Goal: Transaction & Acquisition: Purchase product/service

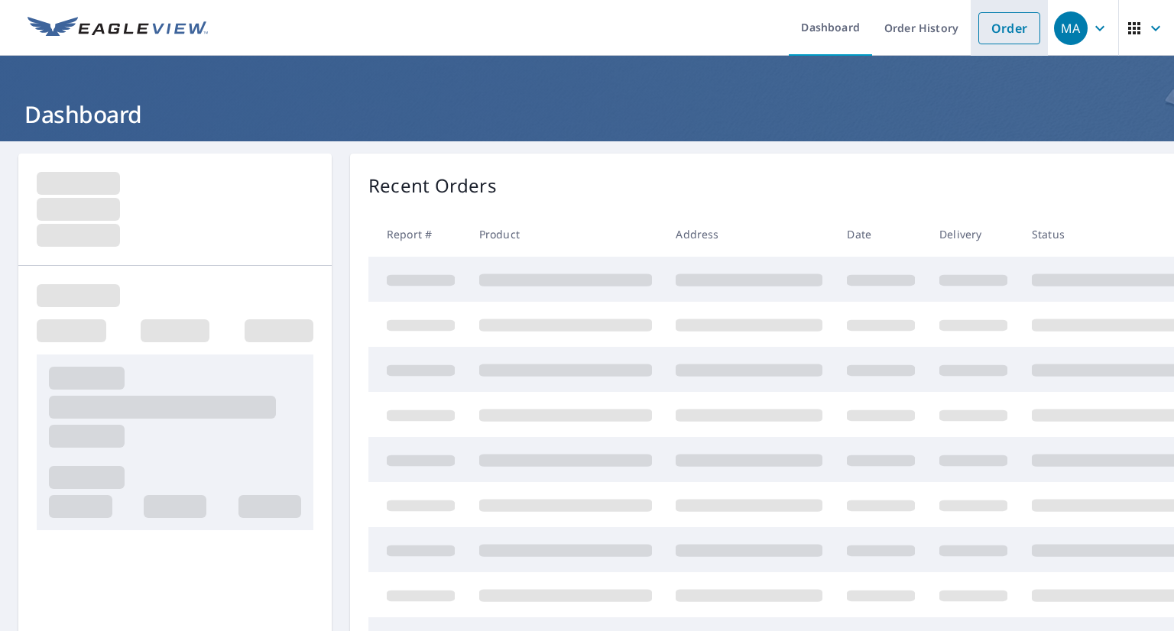
click at [988, 31] on link "Order" at bounding box center [1010, 28] width 62 height 32
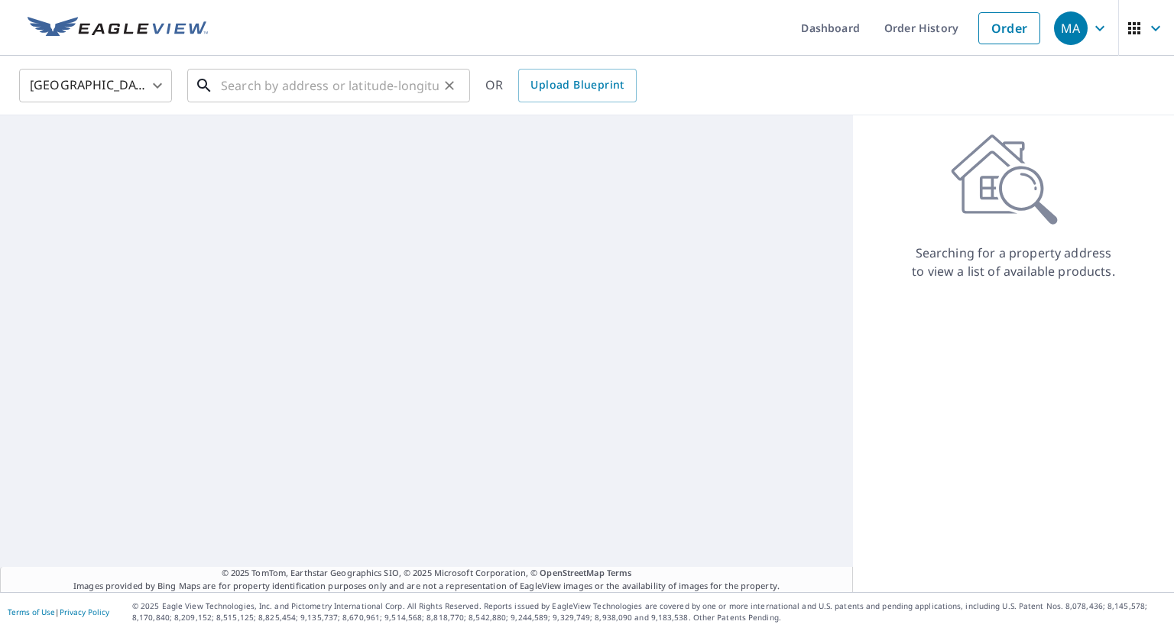
click at [394, 90] on input "text" at bounding box center [330, 85] width 218 height 43
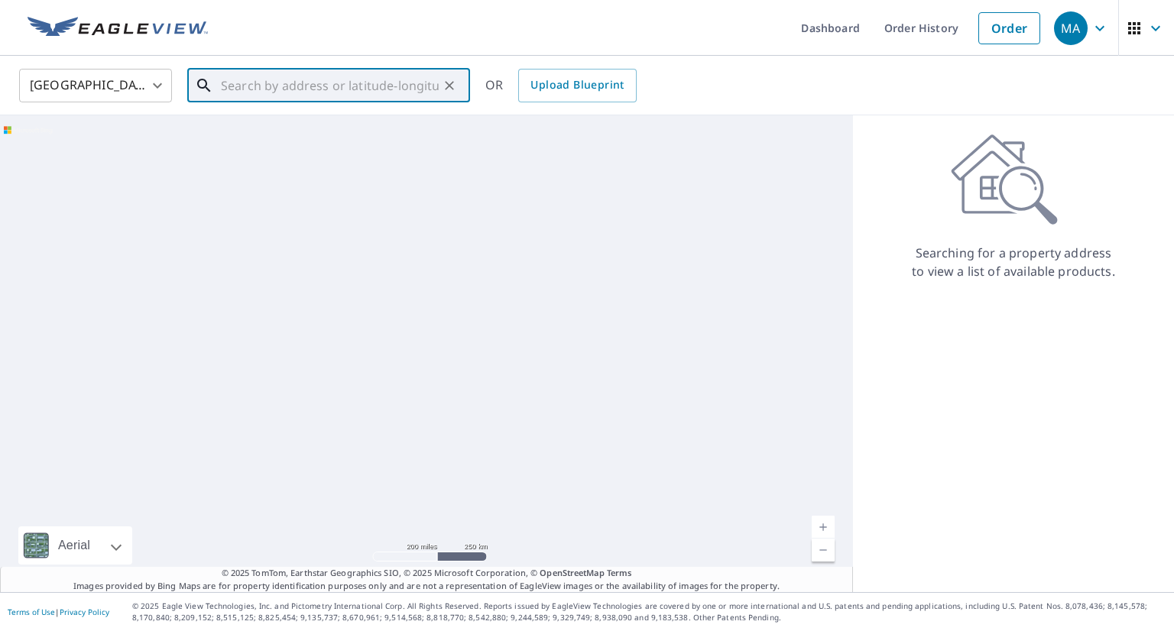
paste input "[STREET_ADDRESS]"
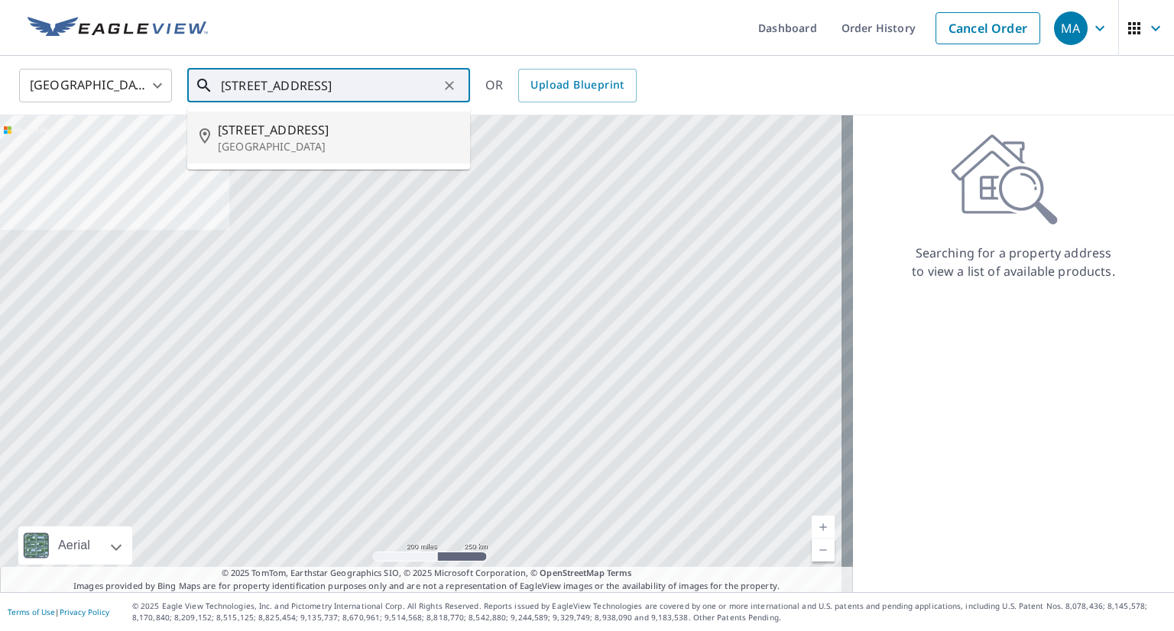
click at [345, 148] on p "[GEOGRAPHIC_DATA]" at bounding box center [338, 146] width 240 height 15
type input "[STREET_ADDRESS]"
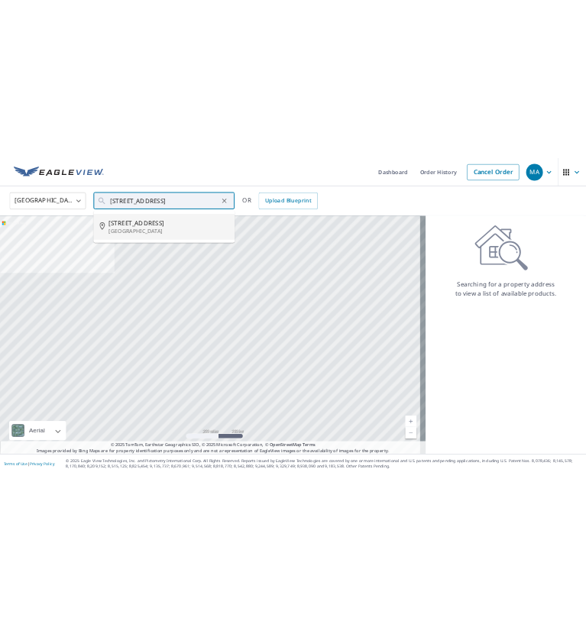
scroll to position [0, 0]
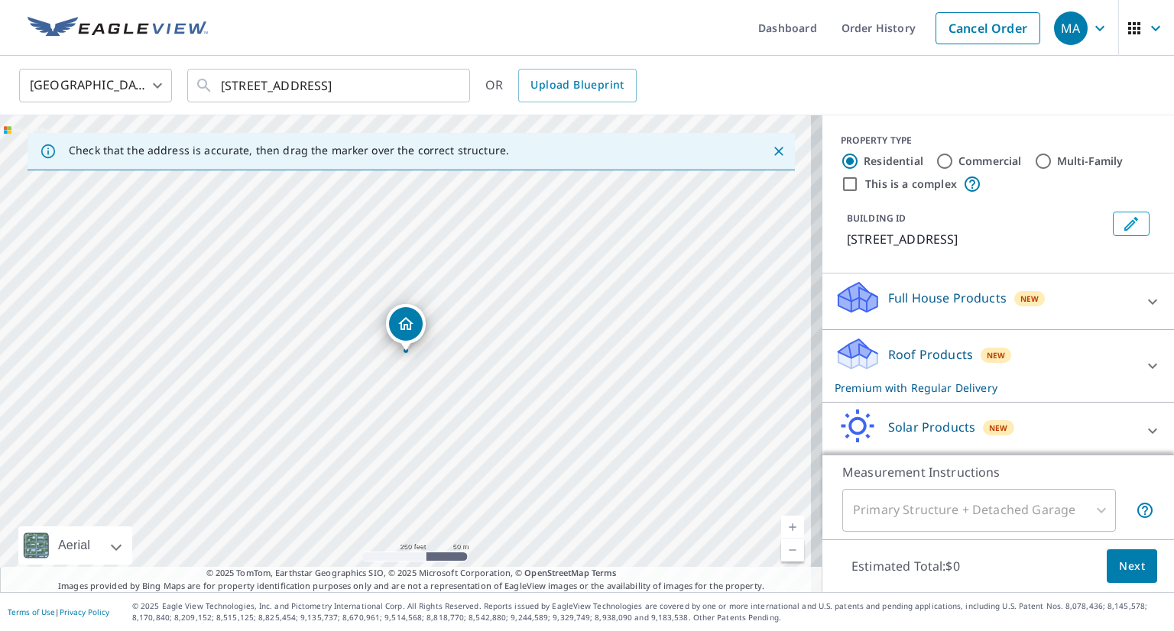
click at [1014, 369] on div "Roof Products New Premium with Regular Delivery" at bounding box center [985, 366] width 300 height 60
click at [1119, 557] on span "Next" at bounding box center [1132, 566] width 26 height 19
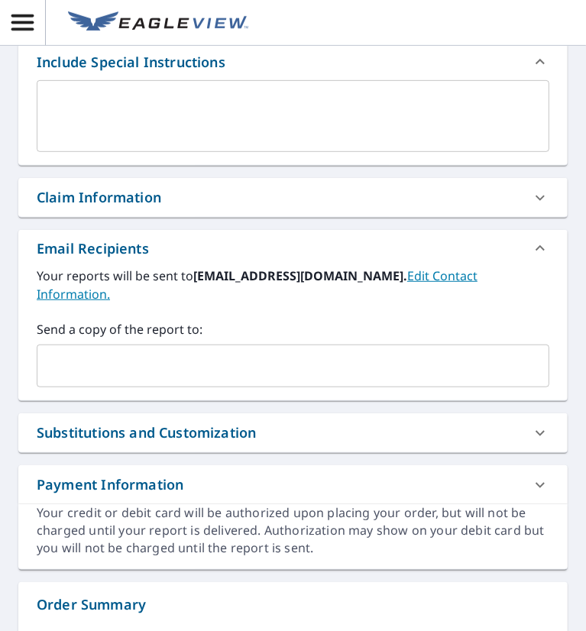
scroll to position [368, 0]
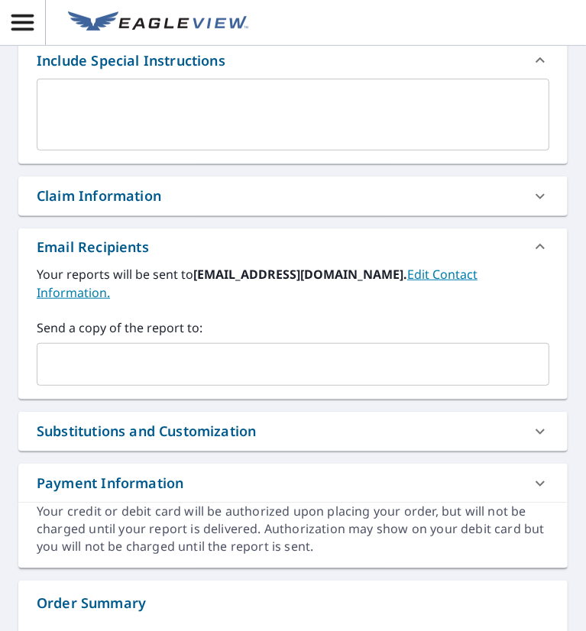
paste input "[EMAIL_ADDRESS][DOMAIN_NAME]"
type input "[EMAIL_ADDRESS][DOMAIN_NAME]"
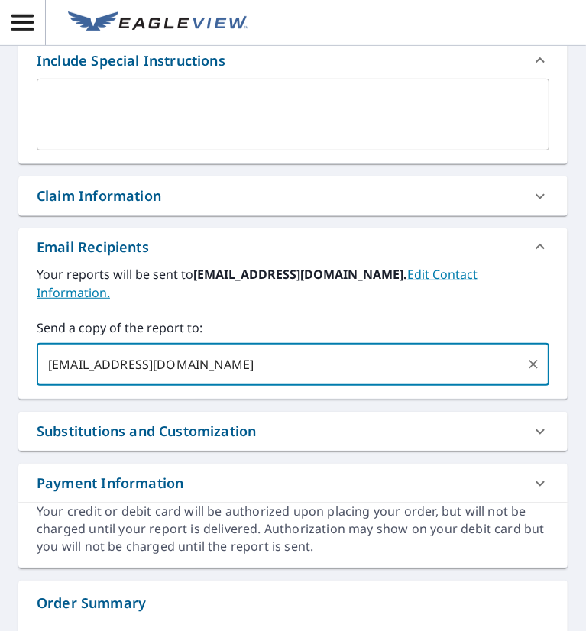
click at [139, 364] on input "[EMAIL_ADDRESS][DOMAIN_NAME]" at bounding box center [282, 364] width 476 height 29
checkbox input "true"
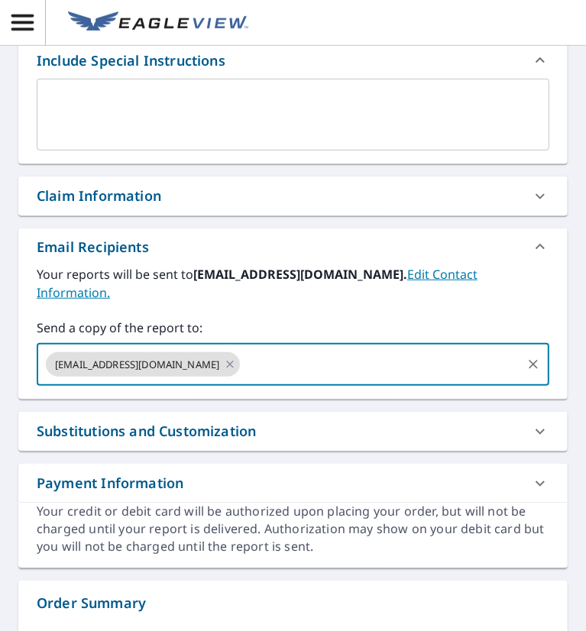
click at [315, 362] on input "text" at bounding box center [381, 364] width 278 height 29
paste input "[EMAIL_ADDRESS][DOMAIN_NAME]"
type input "[EMAIL_ADDRESS][DOMAIN_NAME]"
checkbox input "true"
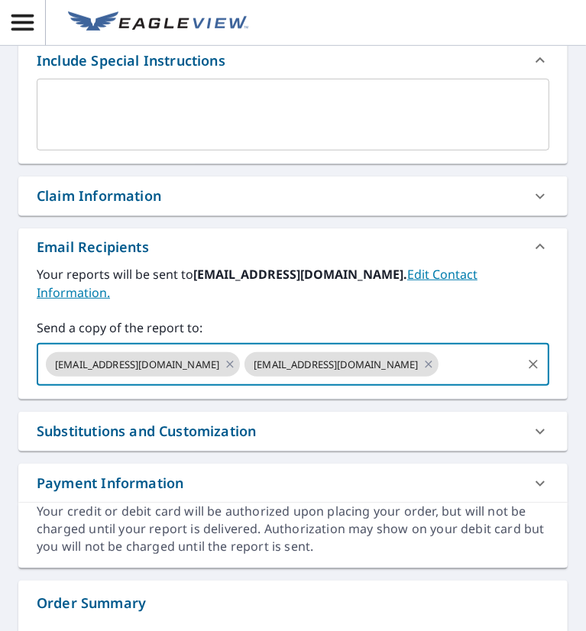
click at [471, 372] on input "text" at bounding box center [480, 364] width 79 height 29
paste input "[EMAIL_ADDRESS][DOMAIN_NAME]"
type input "[EMAIL_ADDRESS][DOMAIN_NAME]"
checkbox input "true"
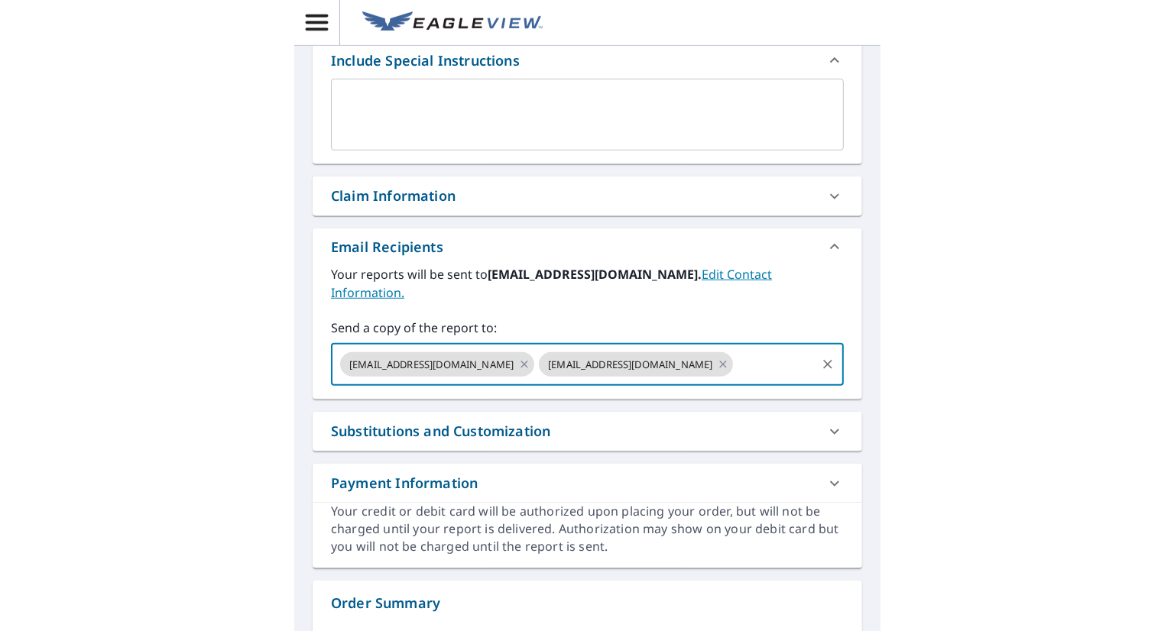
scroll to position [0, 0]
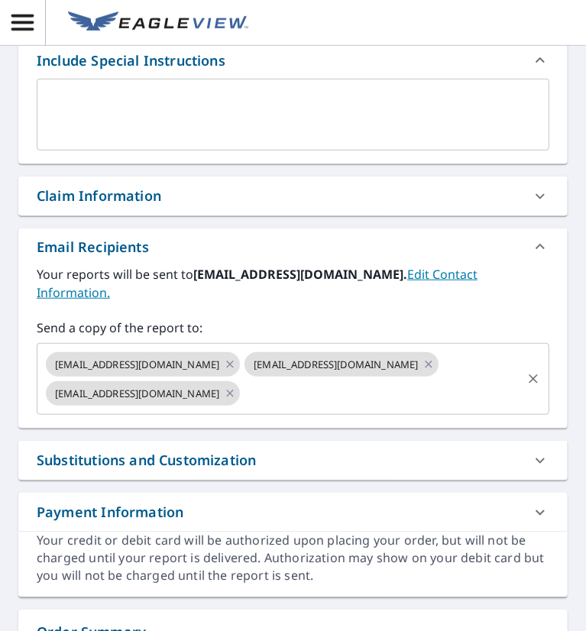
click at [281, 388] on input "text" at bounding box center [381, 393] width 278 height 29
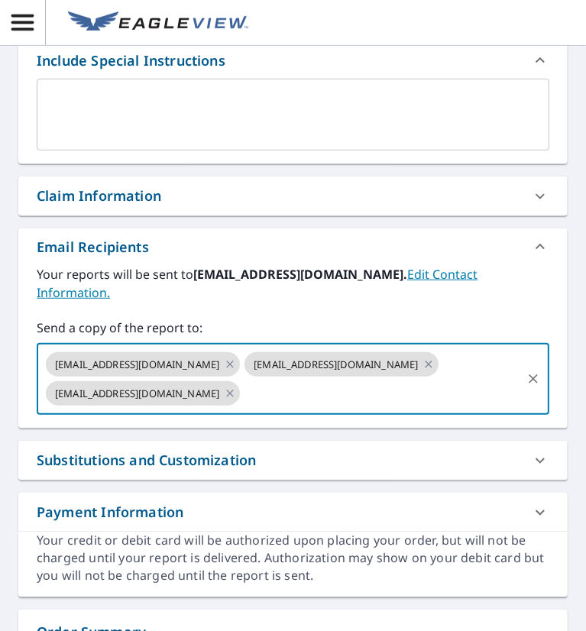
paste input "[EMAIL_ADDRESS][DOMAIN_NAME]"
type input "[EMAIL_ADDRESS][DOMAIN_NAME]"
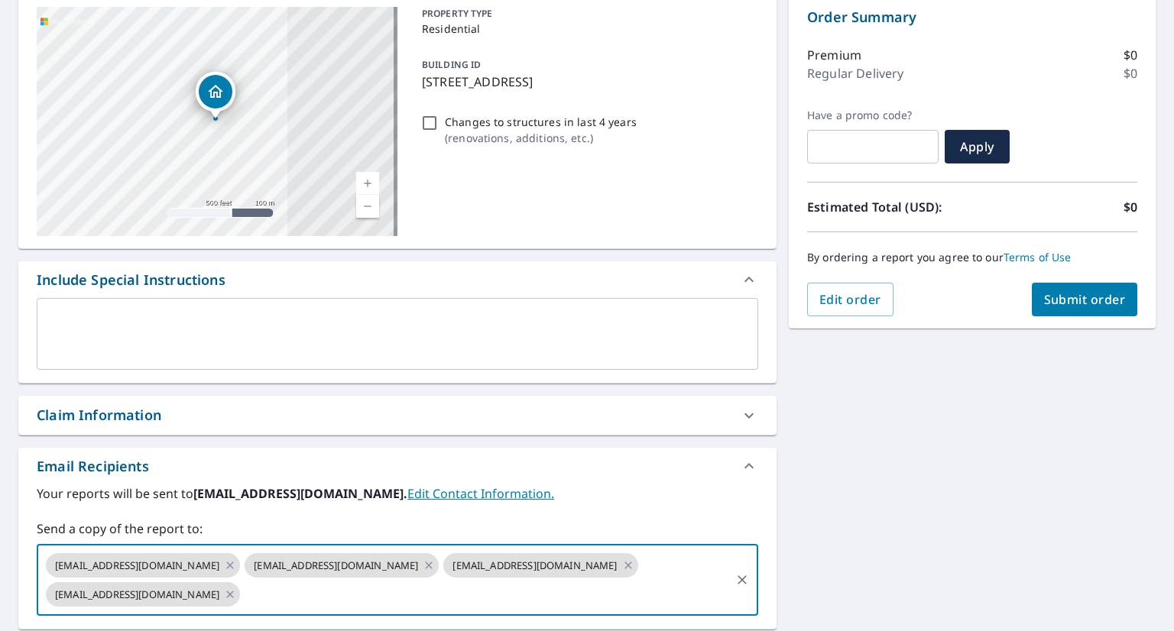
scroll to position [144, 0]
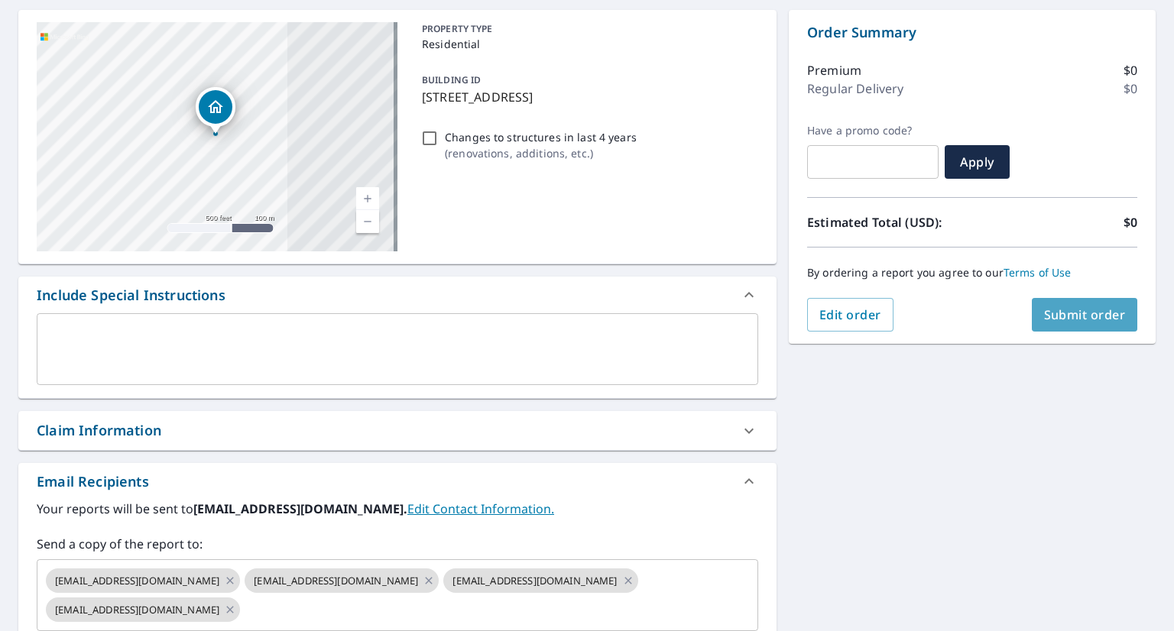
click at [1055, 319] on span "Submit order" at bounding box center [1085, 315] width 82 height 17
checkbox input "true"
